Goal: Find specific page/section: Find specific page/section

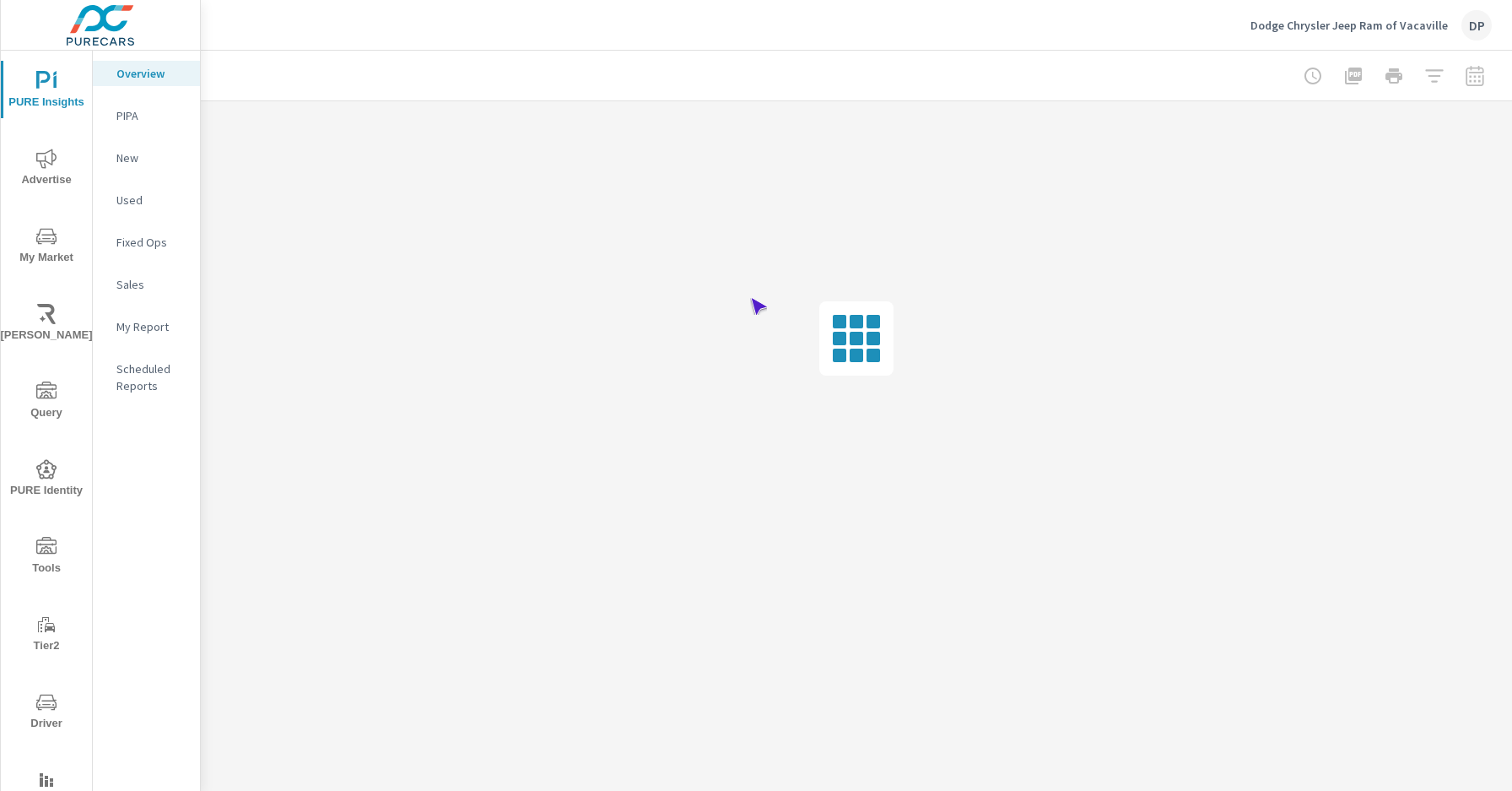
click at [43, 712] on span "Driver" at bounding box center [46, 713] width 81 height 42
